Goal: Task Accomplishment & Management: Manage account settings

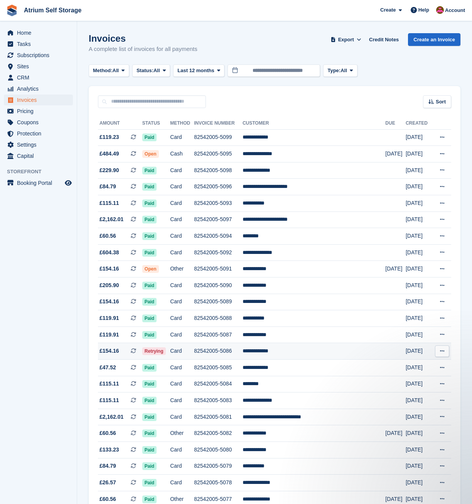
click at [271, 356] on td "**********" at bounding box center [314, 351] width 143 height 17
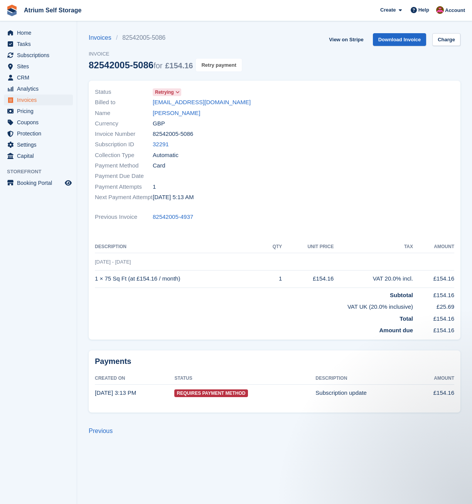
drag, startPoint x: 230, startPoint y: 66, endPoint x: 313, endPoint y: 36, distance: 88.7
click at [230, 66] on button "Retry payment" at bounding box center [219, 65] width 46 height 13
